Goal: Task Accomplishment & Management: Use online tool/utility

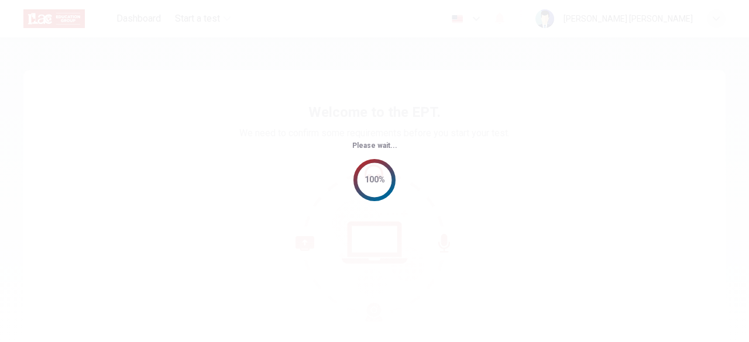
drag, startPoint x: 0, startPoint y: 0, endPoint x: 639, endPoint y: 163, distance: 659.2
click at [639, 163] on div "Please wait... 100%" at bounding box center [374, 171] width 749 height 342
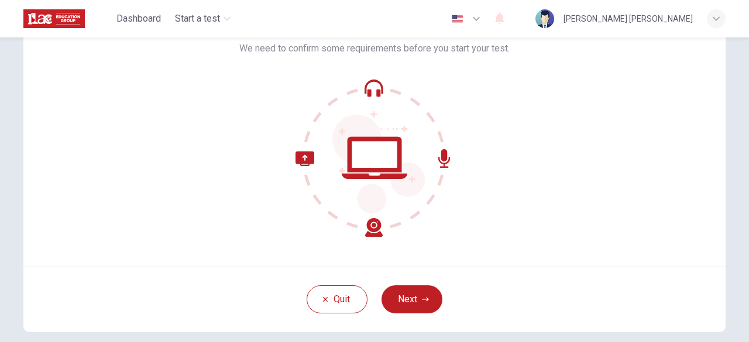
scroll to position [88, 0]
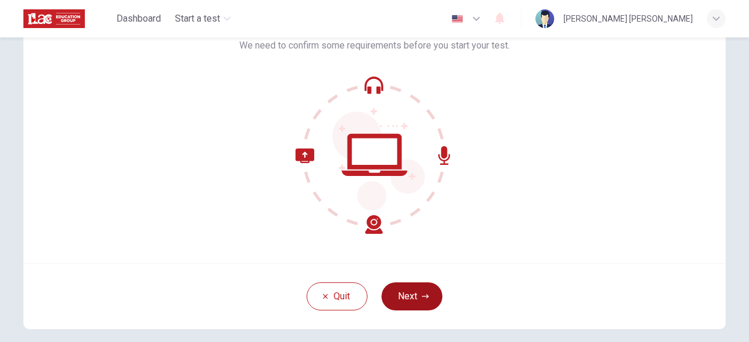
click at [407, 290] on button "Next" at bounding box center [412, 297] width 61 height 28
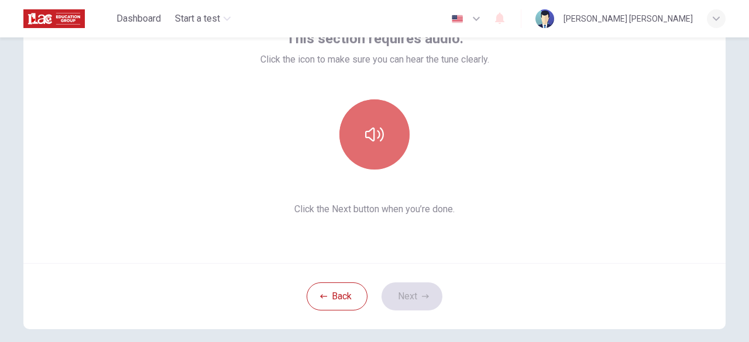
click at [365, 139] on icon "button" at bounding box center [374, 134] width 19 height 19
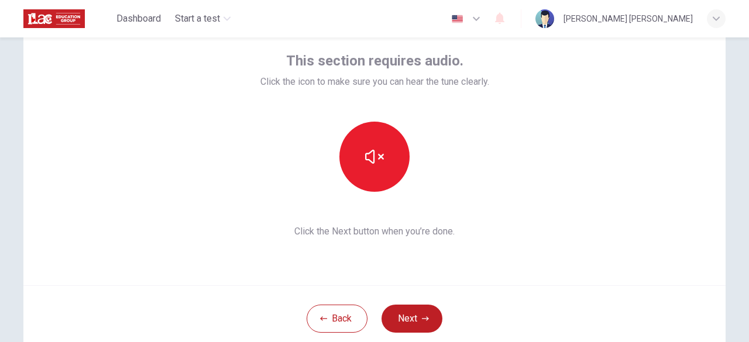
scroll to position [66, 0]
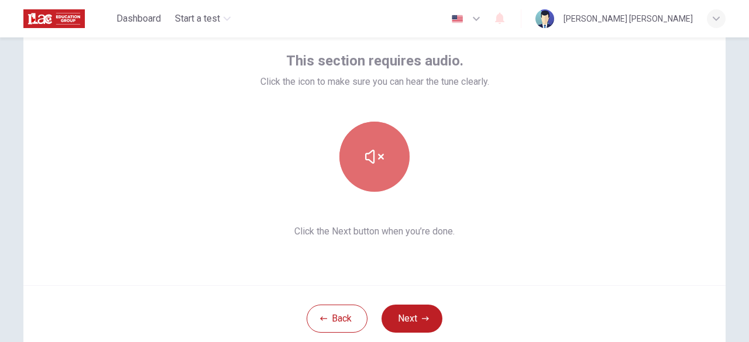
click at [370, 162] on icon "button" at bounding box center [374, 157] width 19 height 14
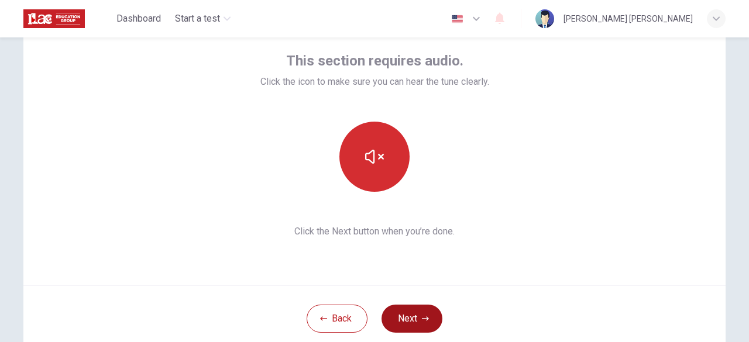
click at [399, 325] on button "Next" at bounding box center [412, 319] width 61 height 28
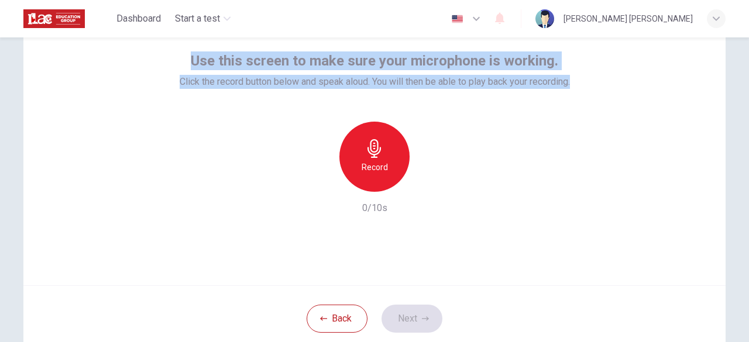
drag, startPoint x: 573, startPoint y: 84, endPoint x: 187, endPoint y: 66, distance: 386.8
click at [187, 66] on div "Use this screen to make sure your microphone is working. Click the record butto…" at bounding box center [374, 145] width 702 height 281
copy div "Use this screen to make sure your microphone is working. Click the record butto…"
click at [365, 166] on h6 "Record" at bounding box center [375, 167] width 26 height 14
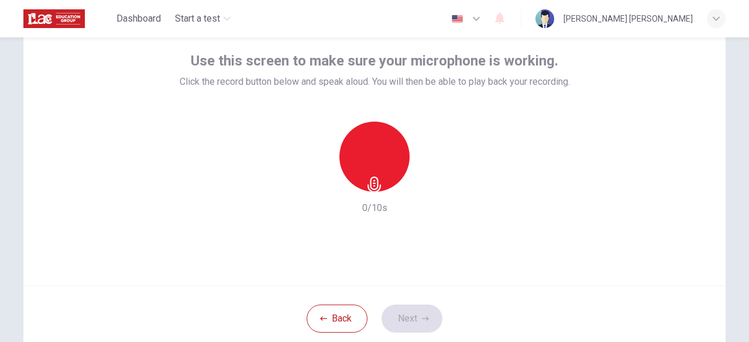
click at [564, 204] on div "Stop 0/10s" at bounding box center [375, 169] width 390 height 94
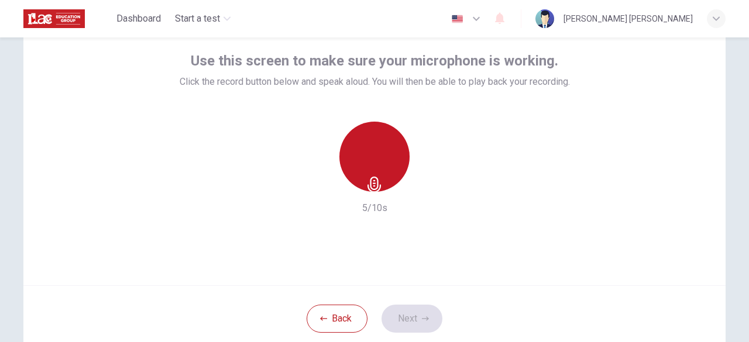
click at [371, 198] on h6 "Stop" at bounding box center [375, 205] width 18 height 14
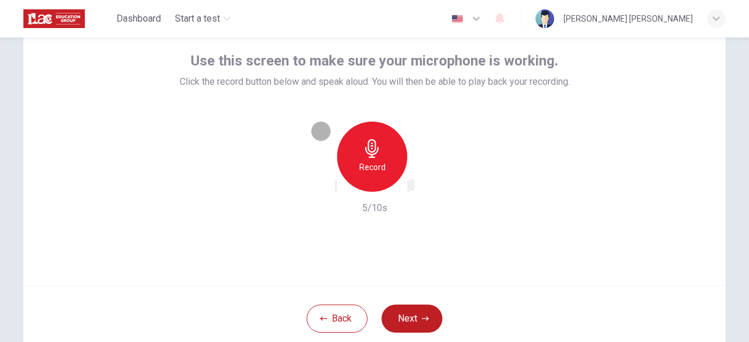
click at [420, 192] on icon "button" at bounding box center [416, 196] width 6 height 8
click at [410, 316] on button "Next" at bounding box center [412, 319] width 61 height 28
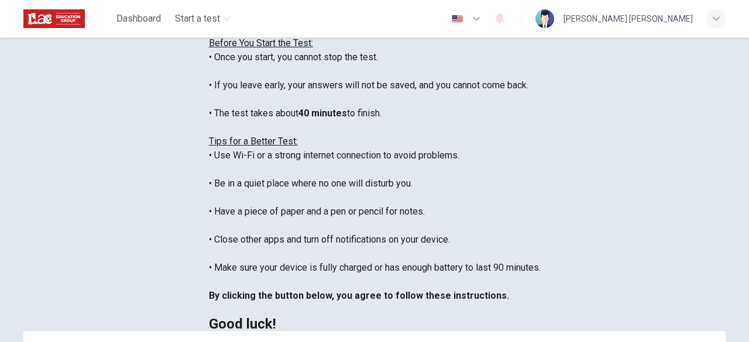
scroll to position [0, 0]
